Goal: Information Seeking & Learning: Learn about a topic

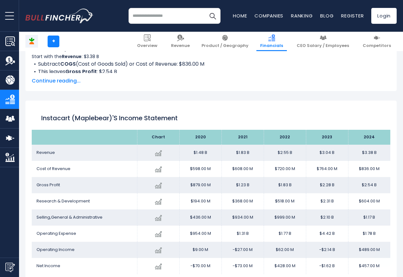
scroll to position [343, 0]
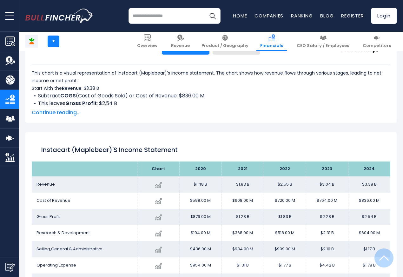
scroll to position [343, 0]
